Goal: Task Accomplishment & Management: Use online tool/utility

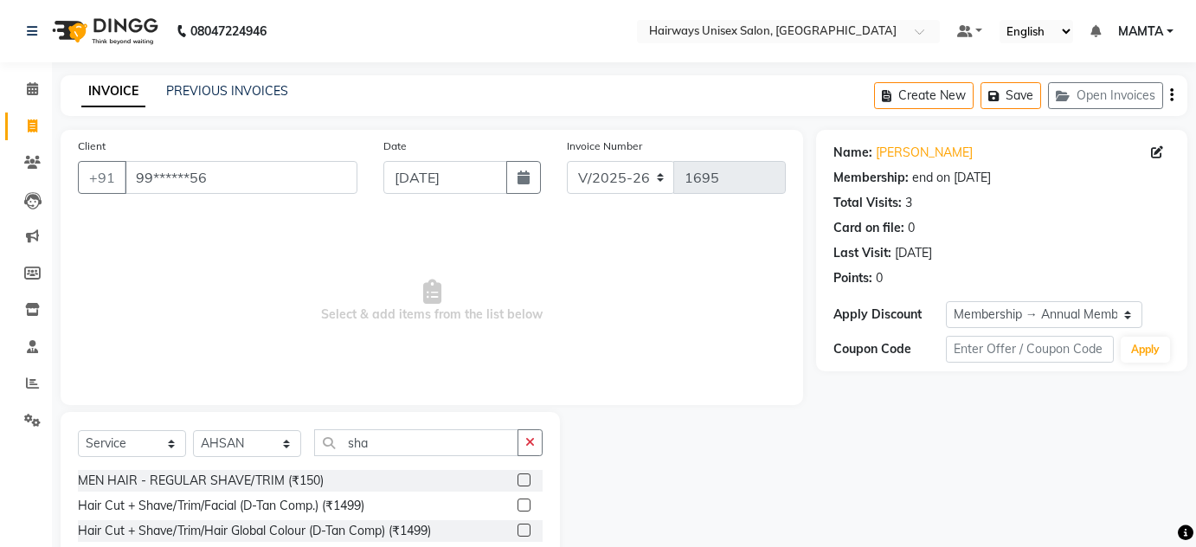
select select "8320"
select select "service"
select select "80508"
select select "1: Object"
click at [245, 177] on input "99******56" at bounding box center [241, 177] width 233 height 33
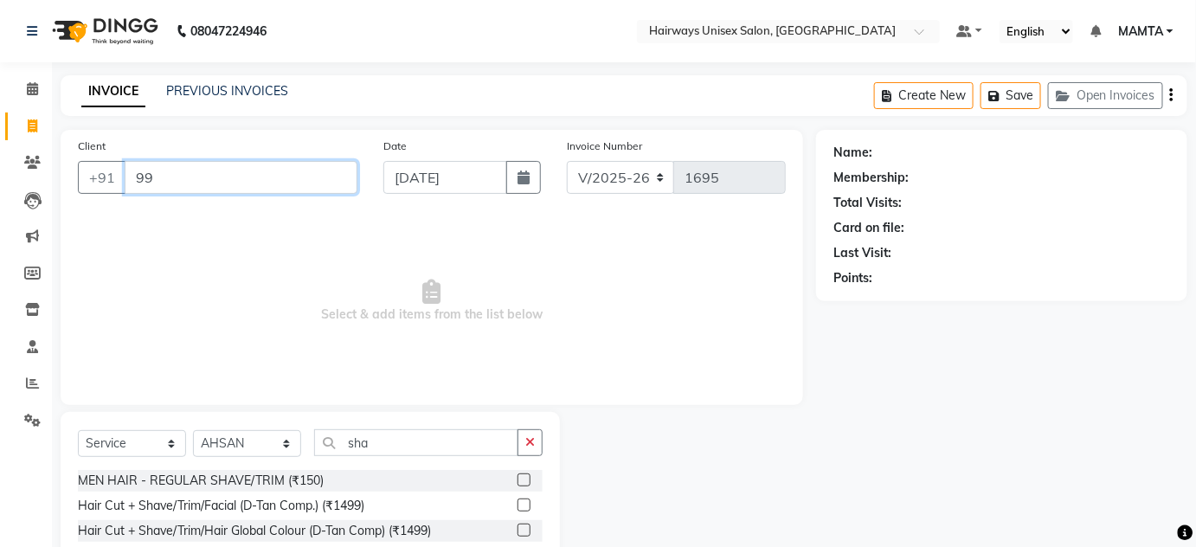
type input "9"
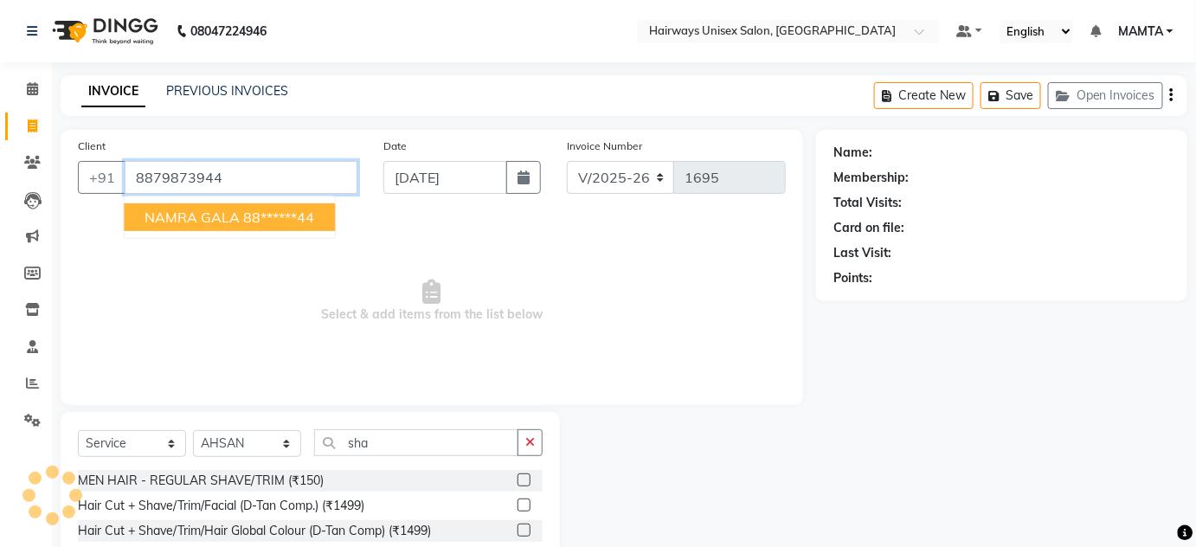
type input "8879873944"
select select "1: Object"
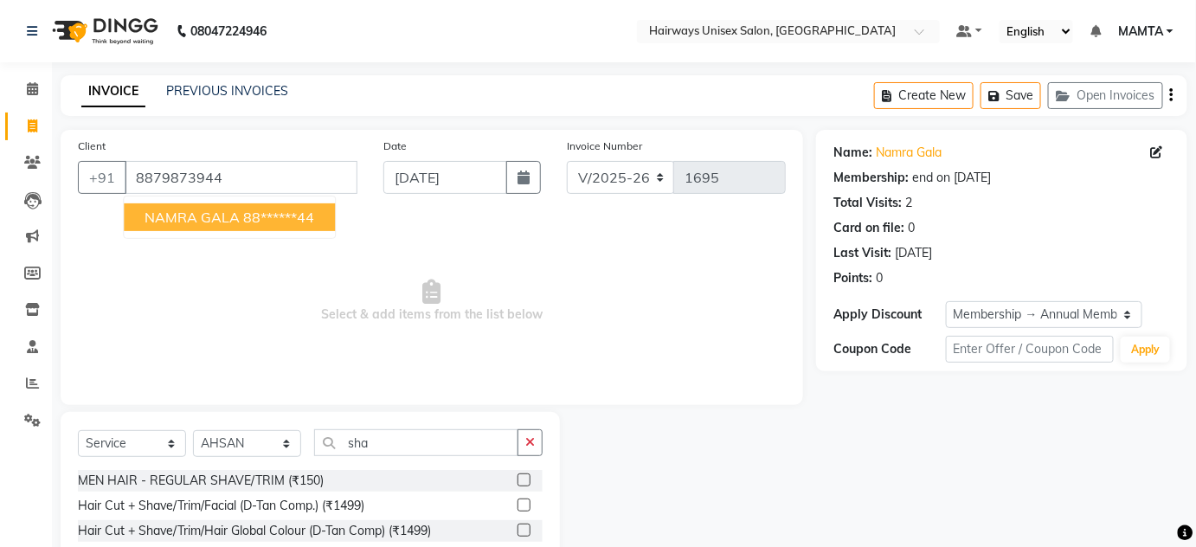
click at [283, 220] on ngb-highlight "88******44" at bounding box center [278, 217] width 71 height 17
type input "88******44"
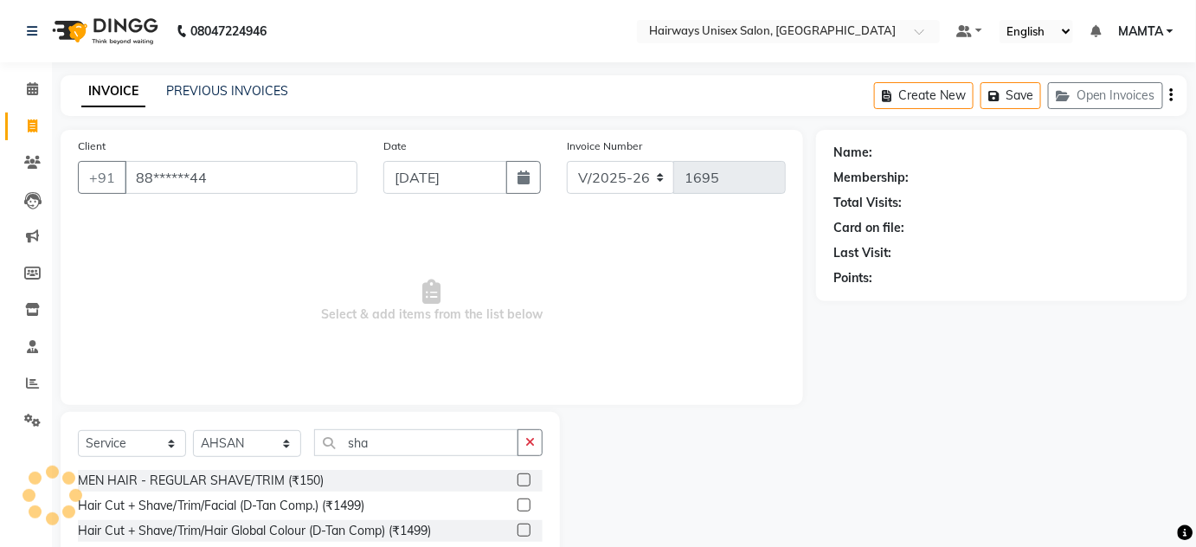
select select "1: Object"
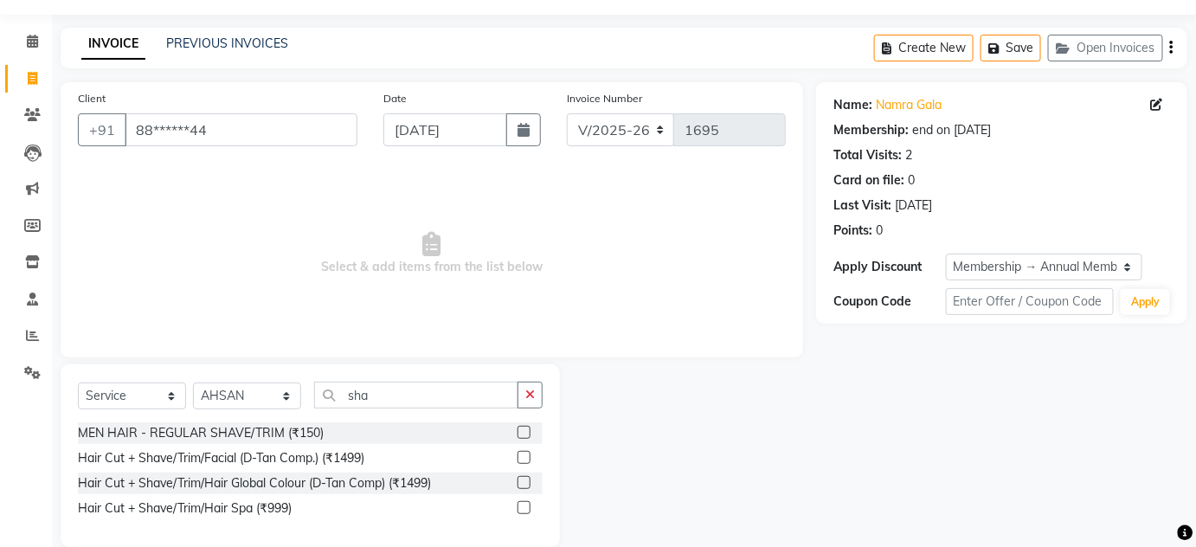
scroll to position [73, 0]
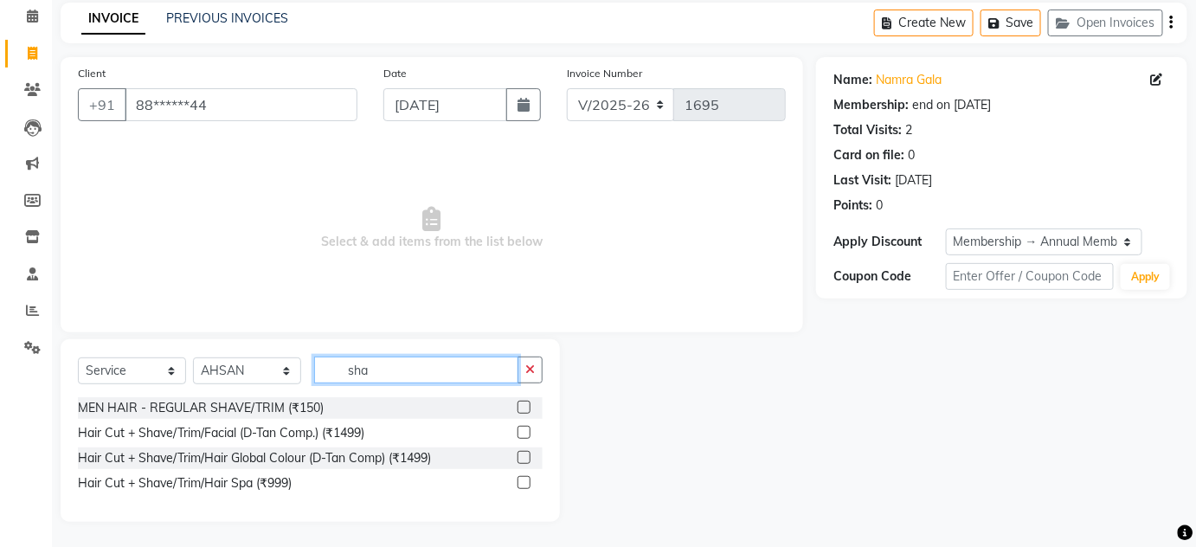
click at [392, 371] on input "sha" at bounding box center [416, 370] width 204 height 27
type input "s"
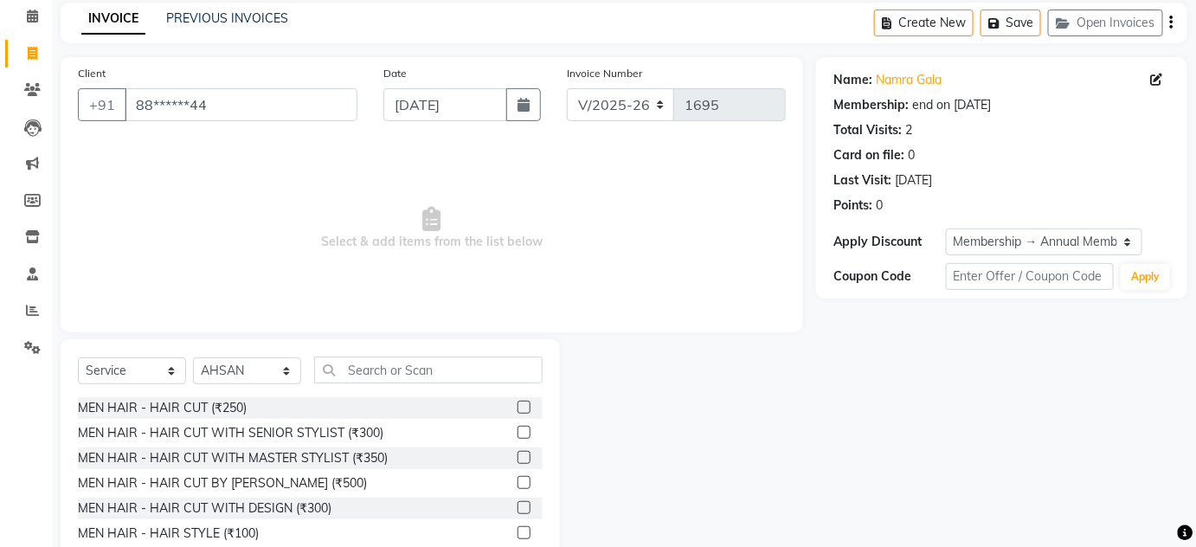
click at [518, 407] on label at bounding box center [524, 407] width 13 height 13
click at [518, 407] on input "checkbox" at bounding box center [523, 408] width 11 height 11
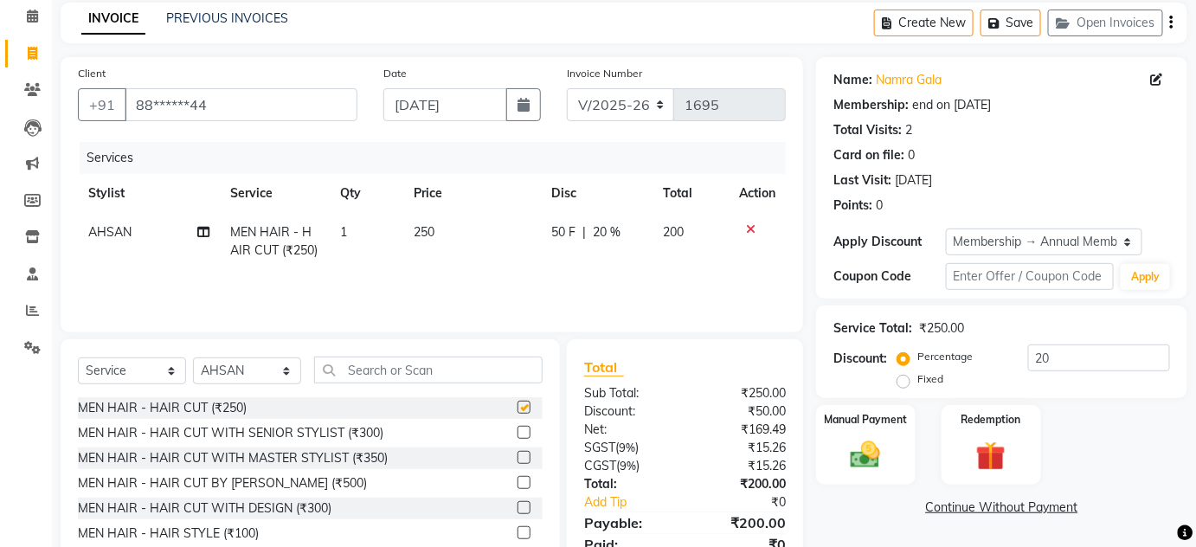
checkbox input "false"
click at [661, 104] on select "INV/25-26 V/2025-26" at bounding box center [621, 104] width 108 height 33
select select "8645"
click at [567, 88] on select "INV/25-26 V/2025-26" at bounding box center [621, 104] width 108 height 33
type input "0590"
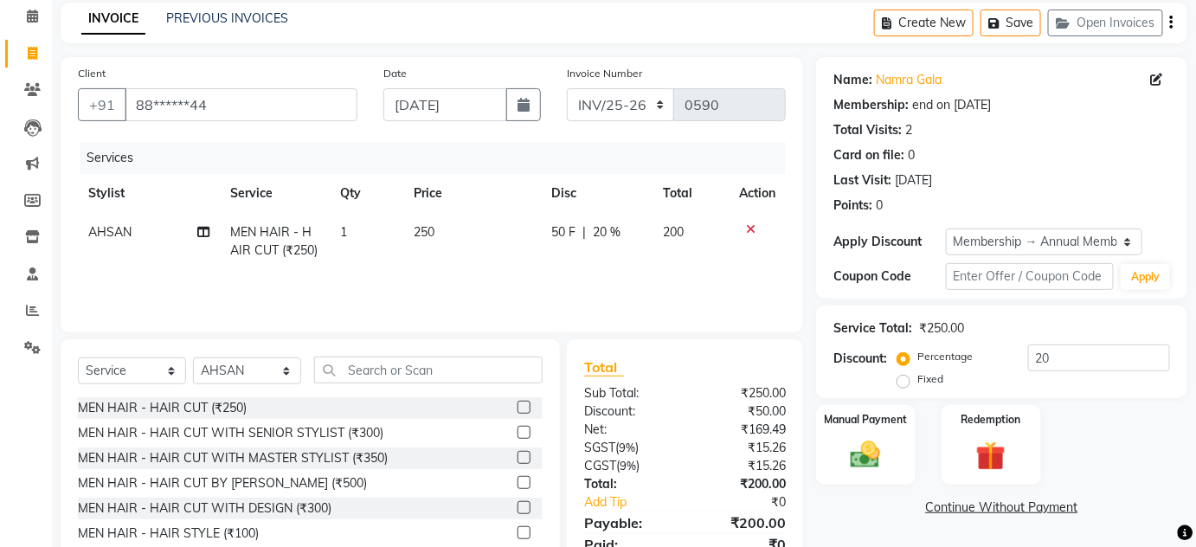
click at [1172, 23] on icon "button" at bounding box center [1171, 23] width 3 height 1
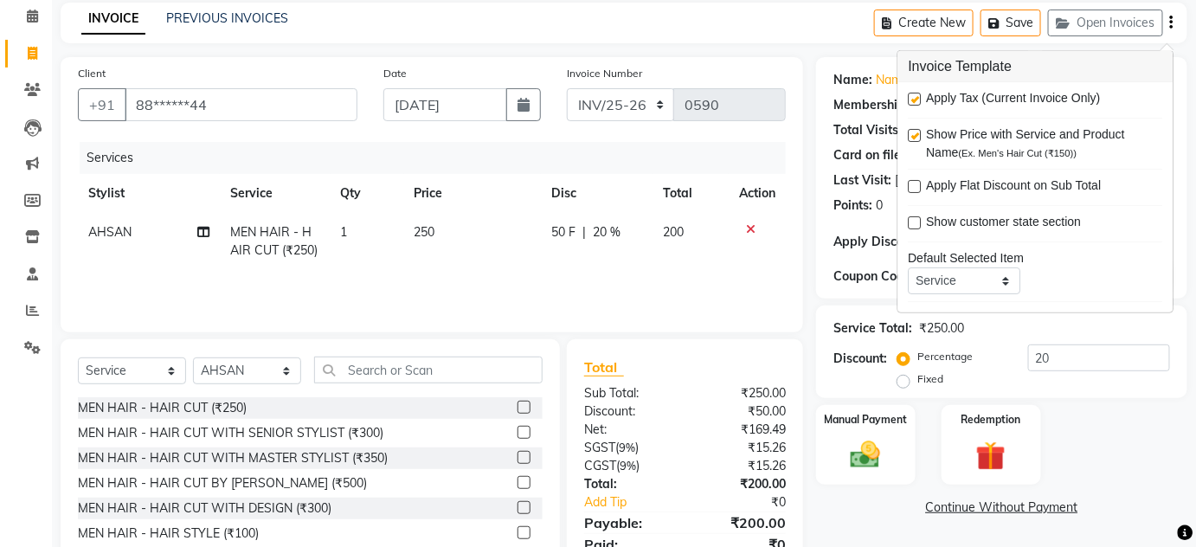
click at [919, 100] on label at bounding box center [915, 99] width 13 height 13
click at [919, 100] on input "checkbox" at bounding box center [914, 99] width 11 height 11
checkbox input "false"
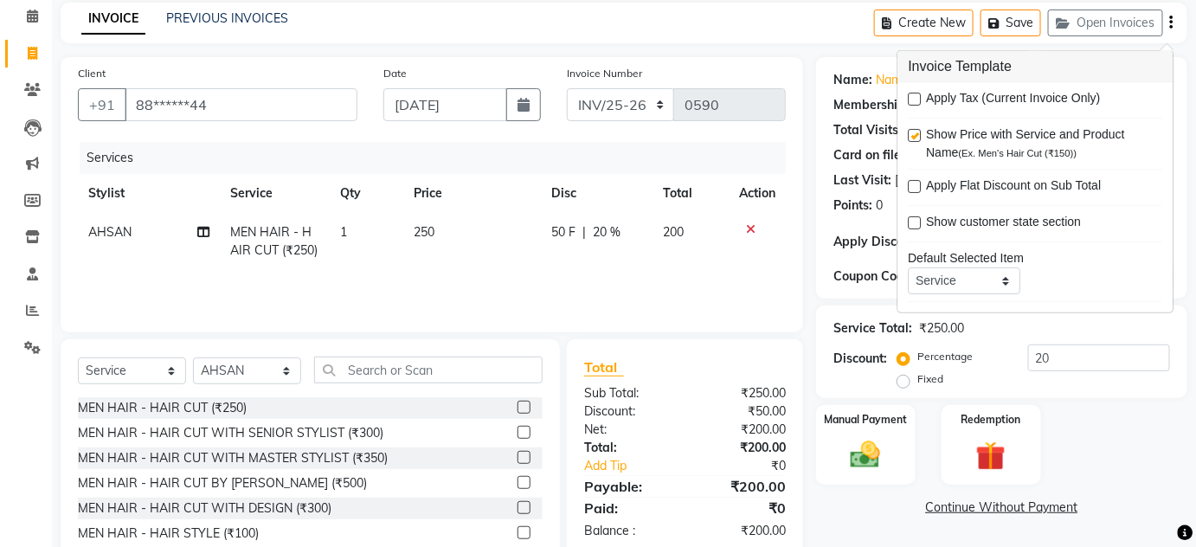
click at [1172, 23] on icon "button" at bounding box center [1171, 23] width 3 height 1
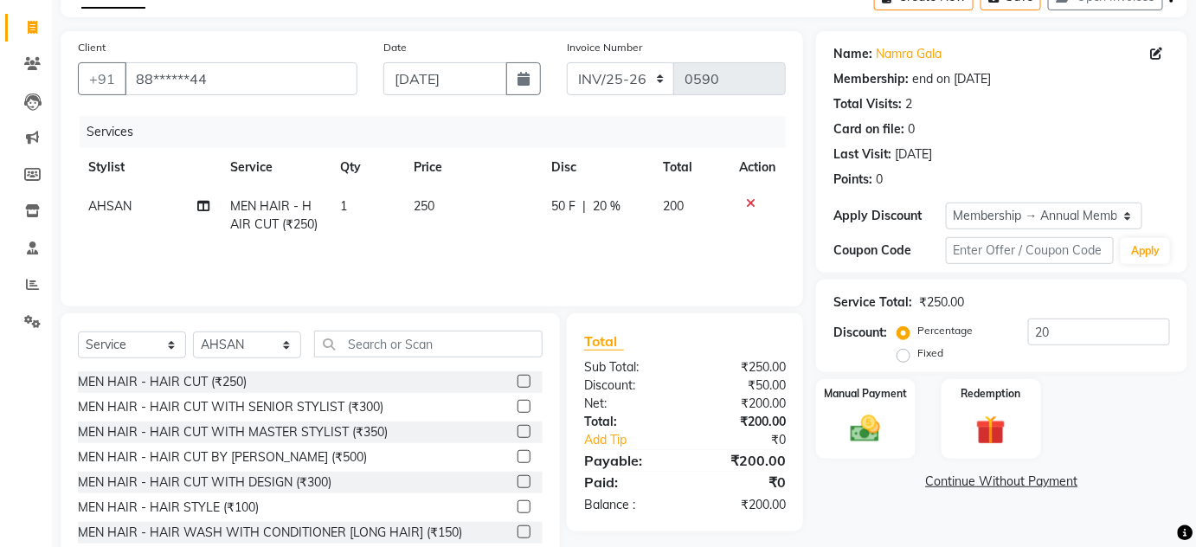
scroll to position [145, 0]
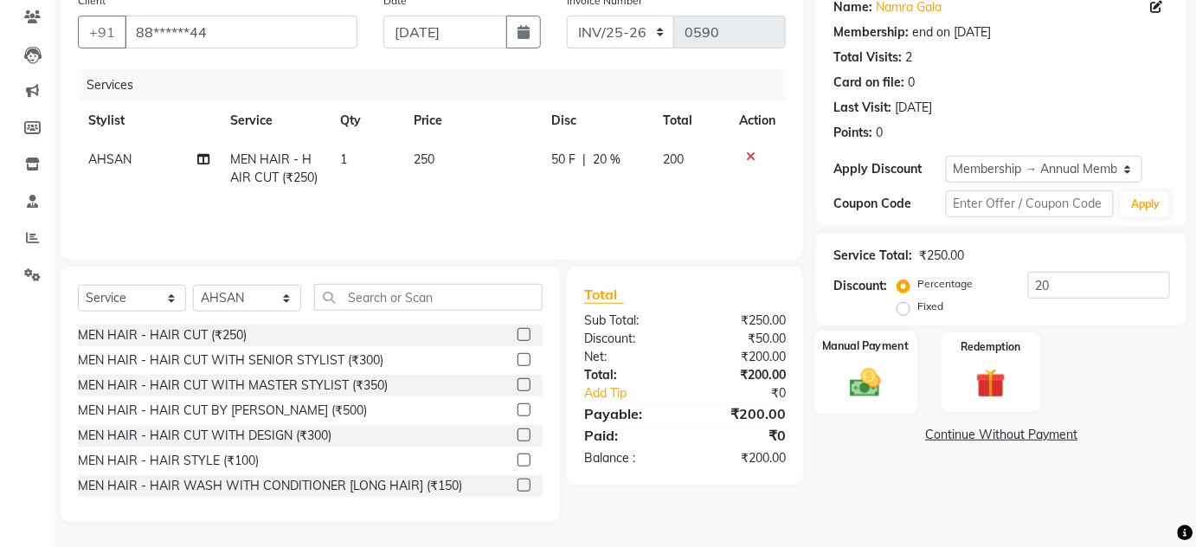
click at [874, 364] on img at bounding box center [866, 381] width 50 height 35
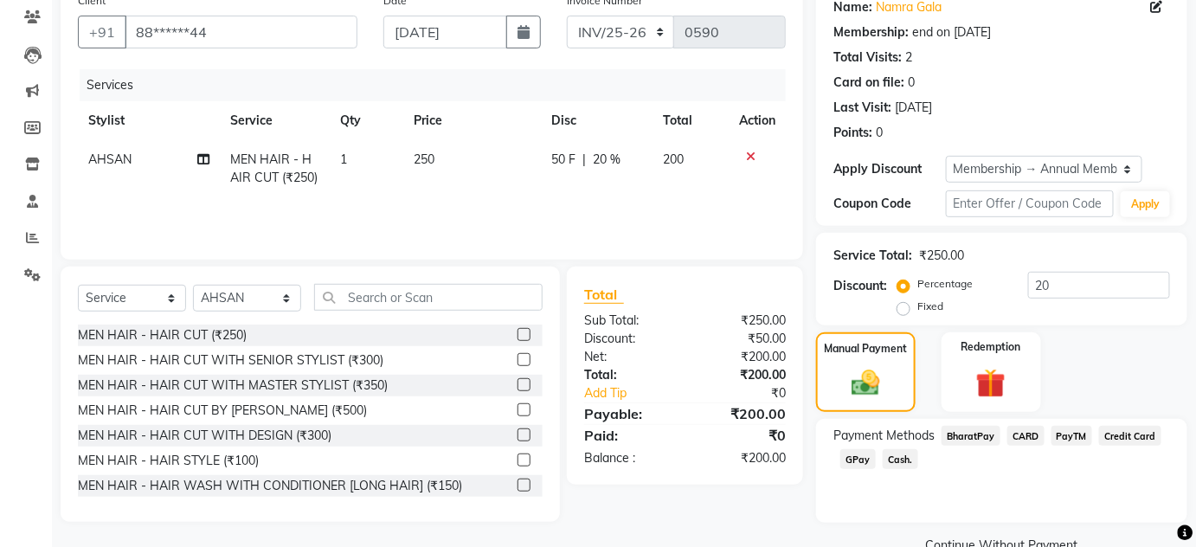
click at [858, 461] on span "GPay" at bounding box center [858, 459] width 35 height 20
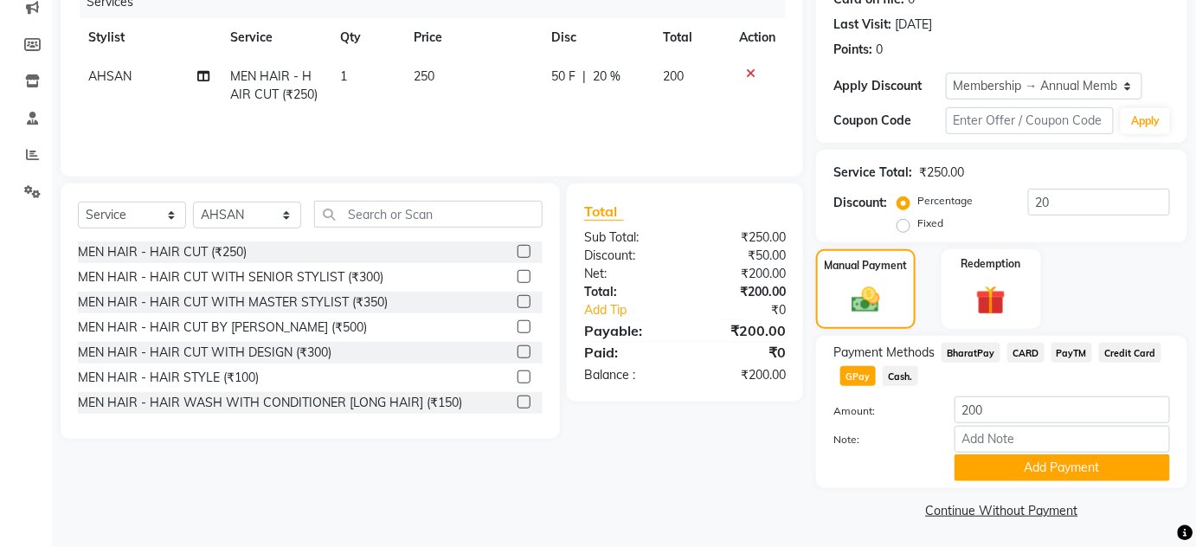
scroll to position [230, 0]
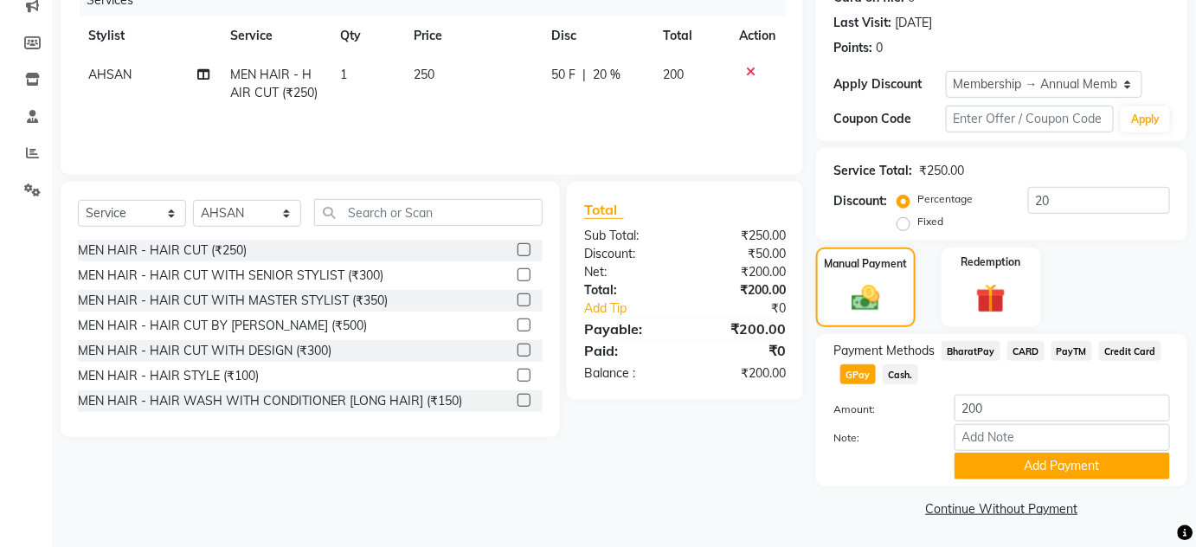
click at [1004, 481] on div "Payment Methods BharatPay CARD PayTM Credit Card GPay Cash. Amount: 200 Note: A…" at bounding box center [1001, 410] width 371 height 152
click at [1004, 470] on button "Add Payment" at bounding box center [1063, 466] width 216 height 27
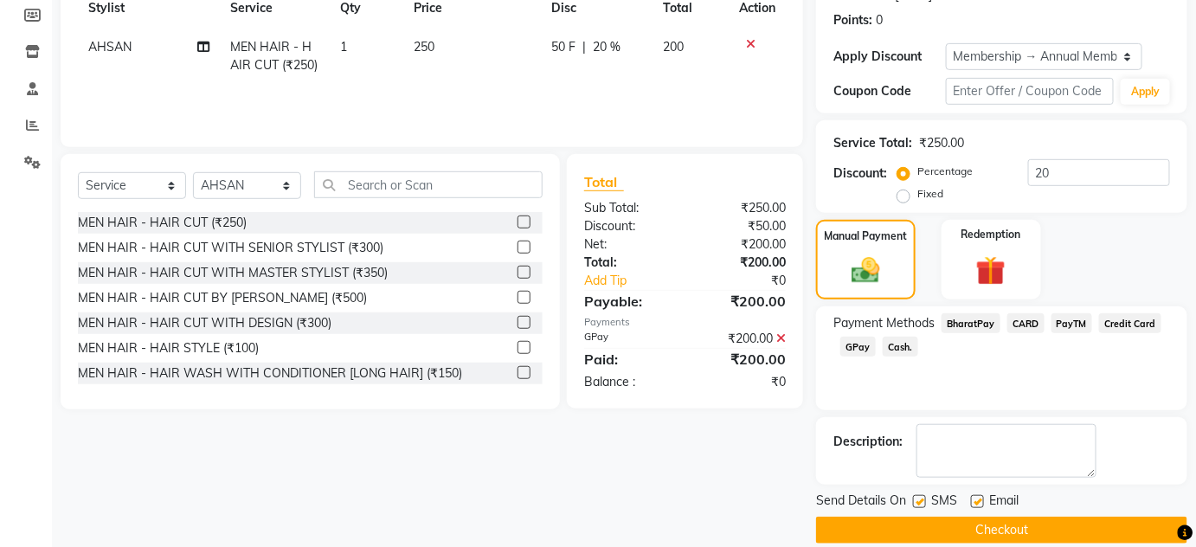
scroll to position [279, 0]
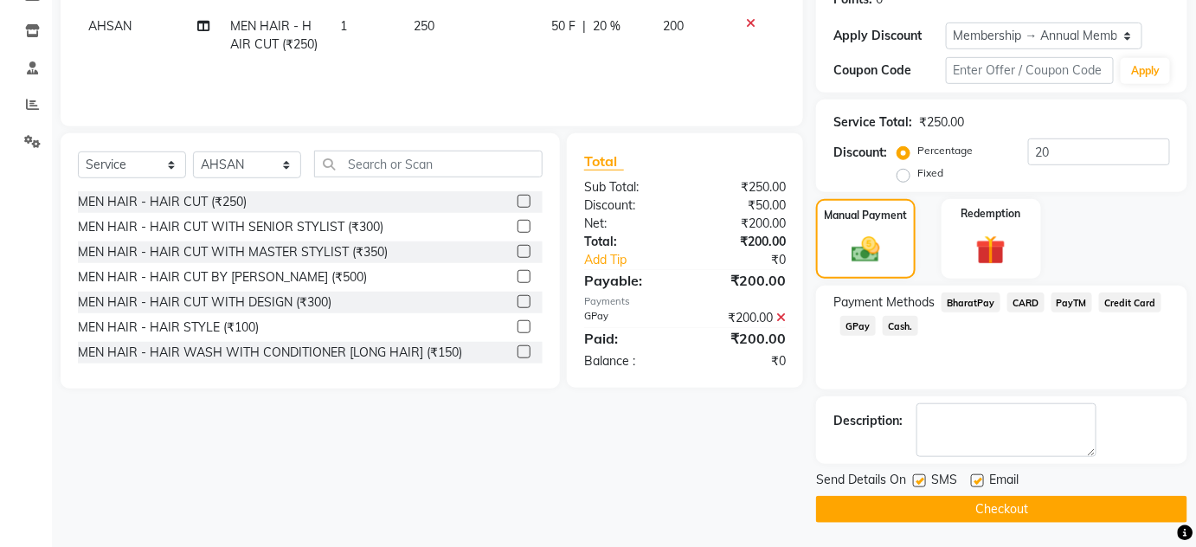
click at [1012, 504] on button "Checkout" at bounding box center [1001, 509] width 371 height 27
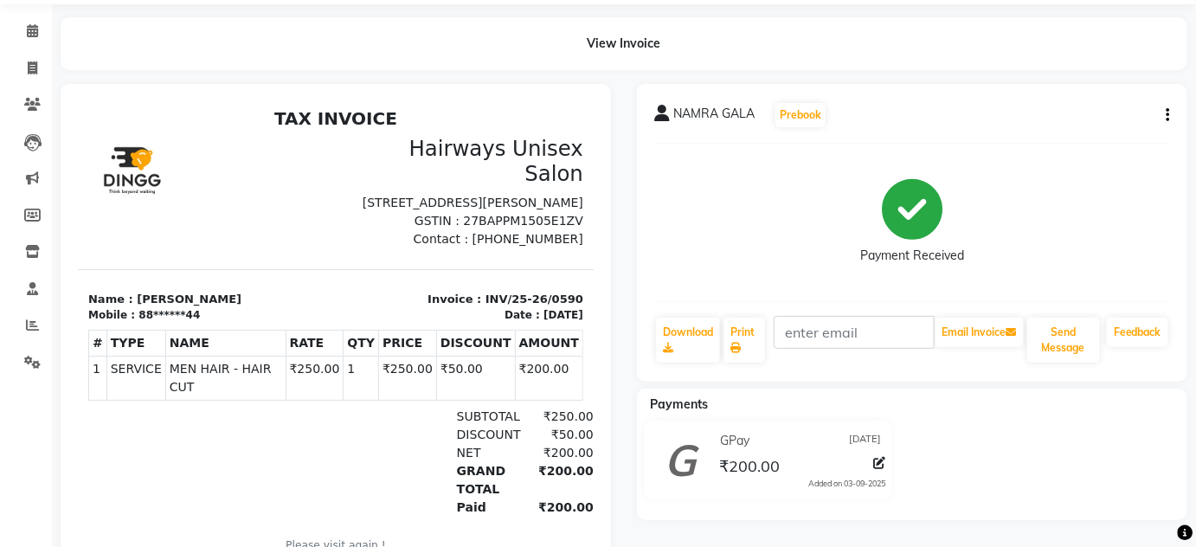
scroll to position [132, 0]
